Goal: Check status: Check status

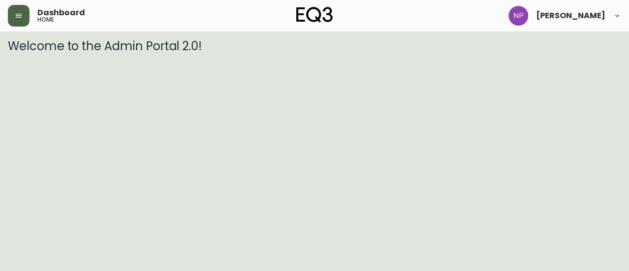
click at [20, 18] on icon "button" at bounding box center [19, 16] width 8 height 8
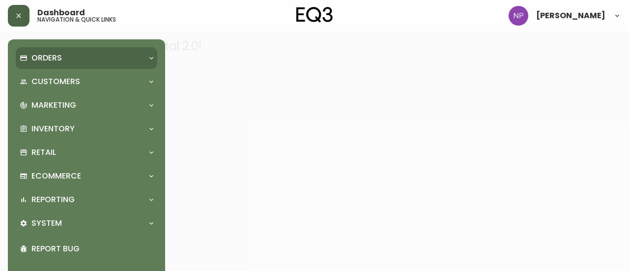
click at [41, 58] on p "Orders" at bounding box center [46, 58] width 30 height 11
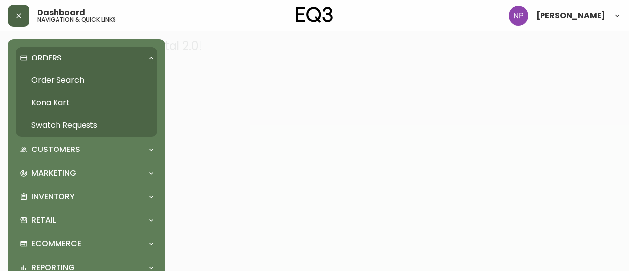
click at [54, 82] on link "Order Search" at bounding box center [86, 80] width 141 height 23
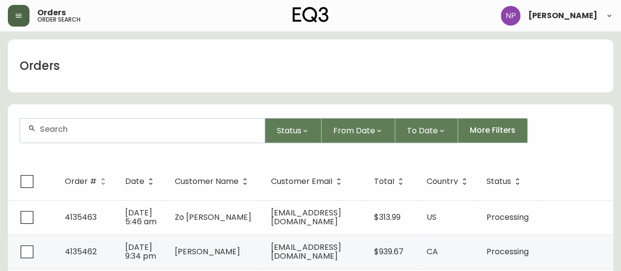
click at [108, 136] on div at bounding box center [142, 130] width 245 height 24
paste input "4135147"
type input "4135147"
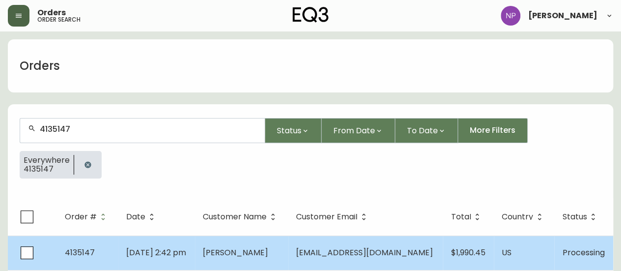
click at [195, 251] on td "[DATE] 2:42 pm" at bounding box center [156, 252] width 77 height 34
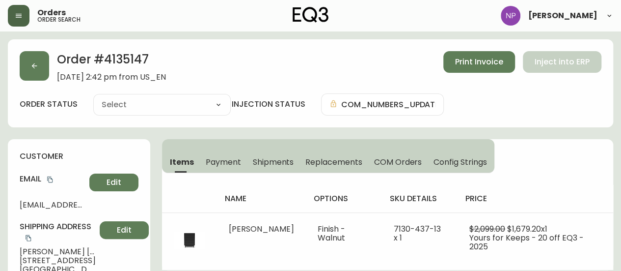
type input "Processing"
select select "PROCESSING"
click at [41, 59] on button "button" at bounding box center [34, 65] width 29 height 29
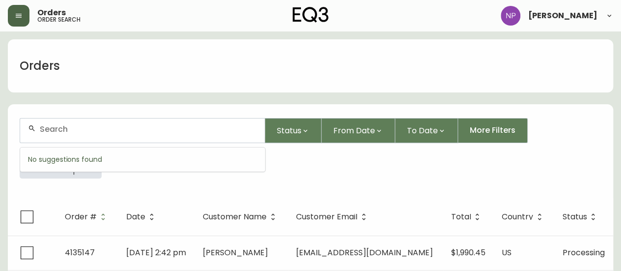
click at [109, 132] on input "text" at bounding box center [148, 128] width 217 height 9
paste input "4135396"
type input "4135396"
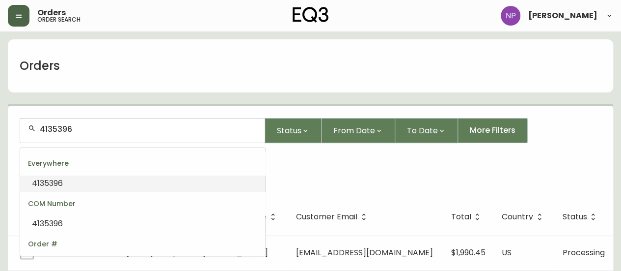
click at [107, 131] on input "4135396" at bounding box center [148, 128] width 217 height 9
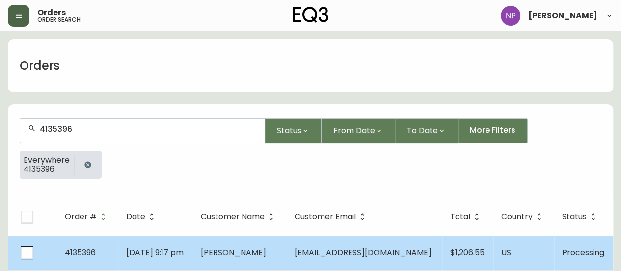
click at [155, 251] on span "[DATE] 9:17 pm" at bounding box center [154, 252] width 57 height 11
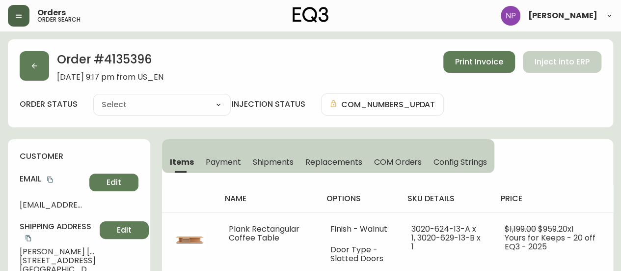
type input "Processing"
select select "PROCESSING"
